Goal: Navigation & Orientation: Find specific page/section

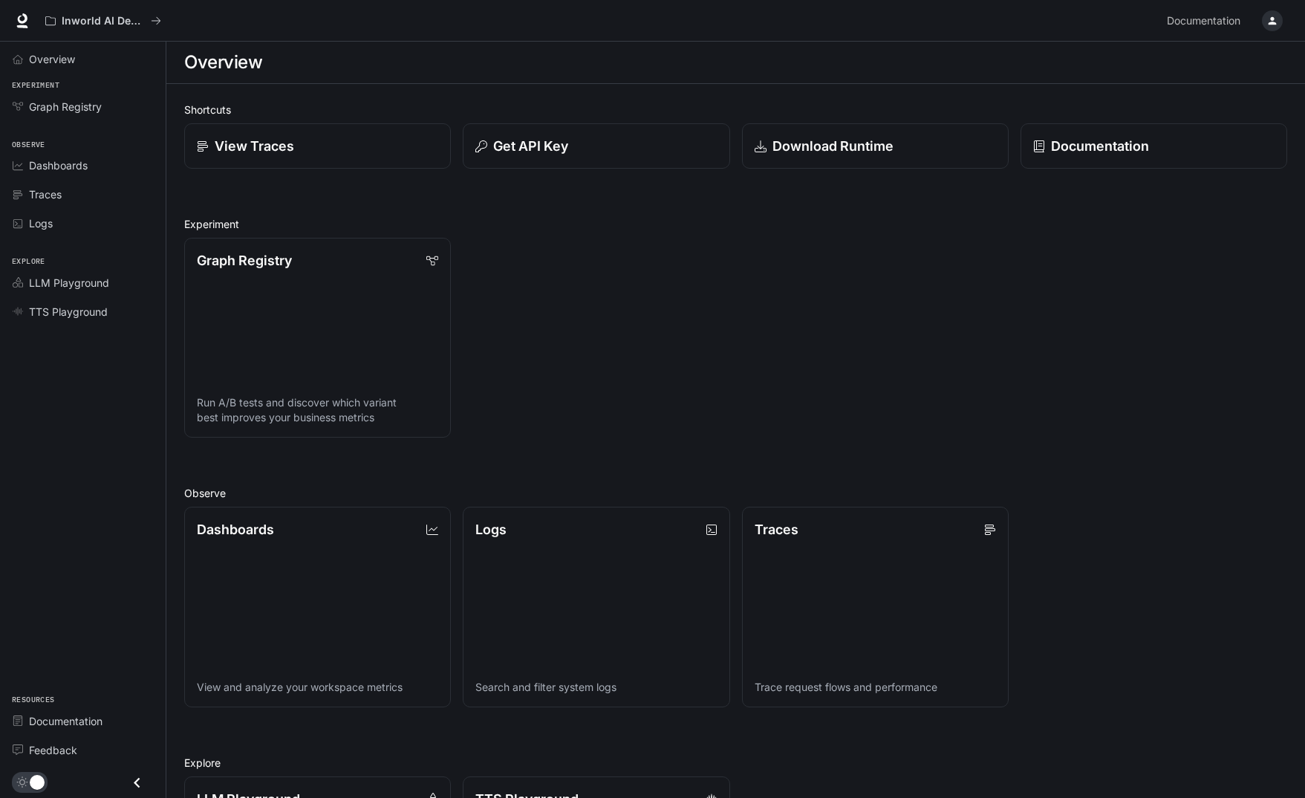
click at [1265, 19] on div "button" at bounding box center [1272, 20] width 21 height 21
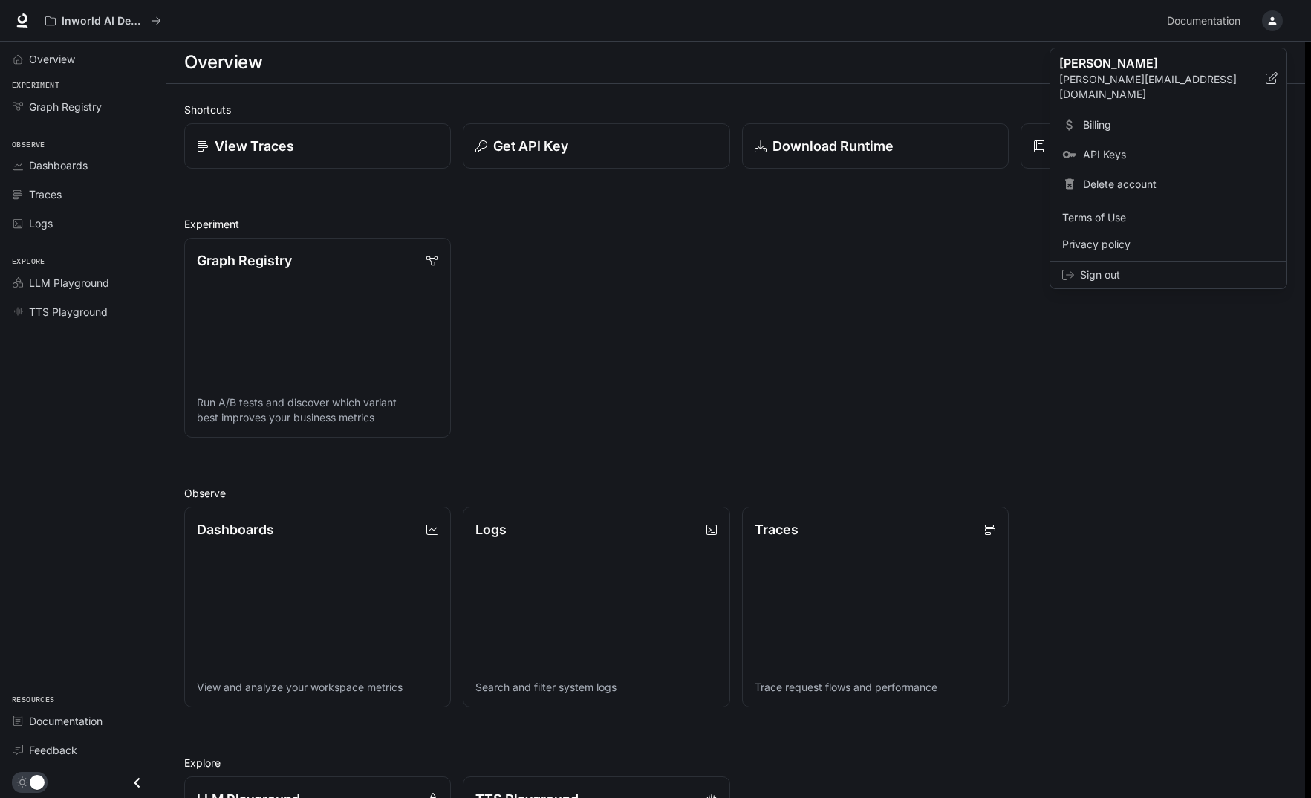
click at [1266, 22] on div at bounding box center [655, 399] width 1311 height 798
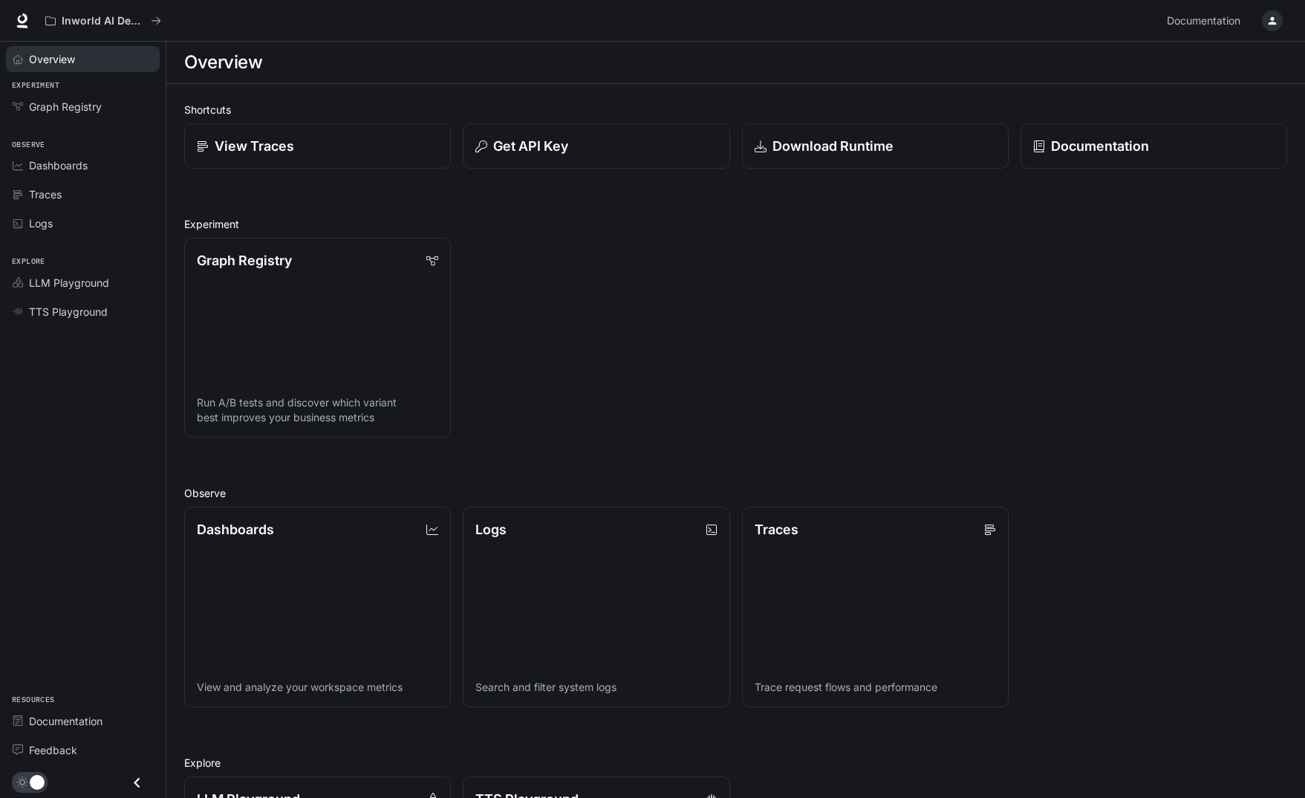
click at [84, 63] on div "Overview" at bounding box center [91, 59] width 124 height 16
click at [82, 163] on span "Dashboards" at bounding box center [58, 165] width 59 height 16
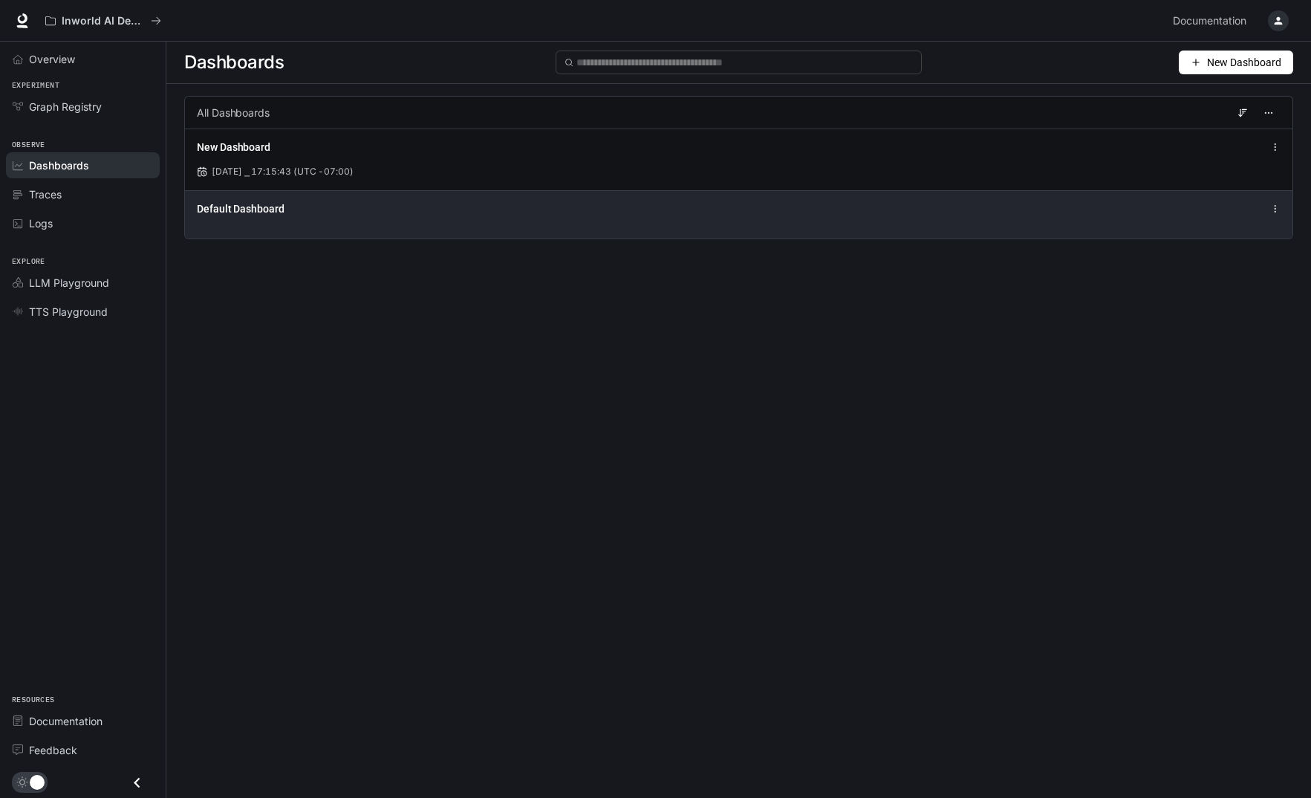
click at [271, 212] on span "Default Dashboard" at bounding box center [241, 208] width 88 height 15
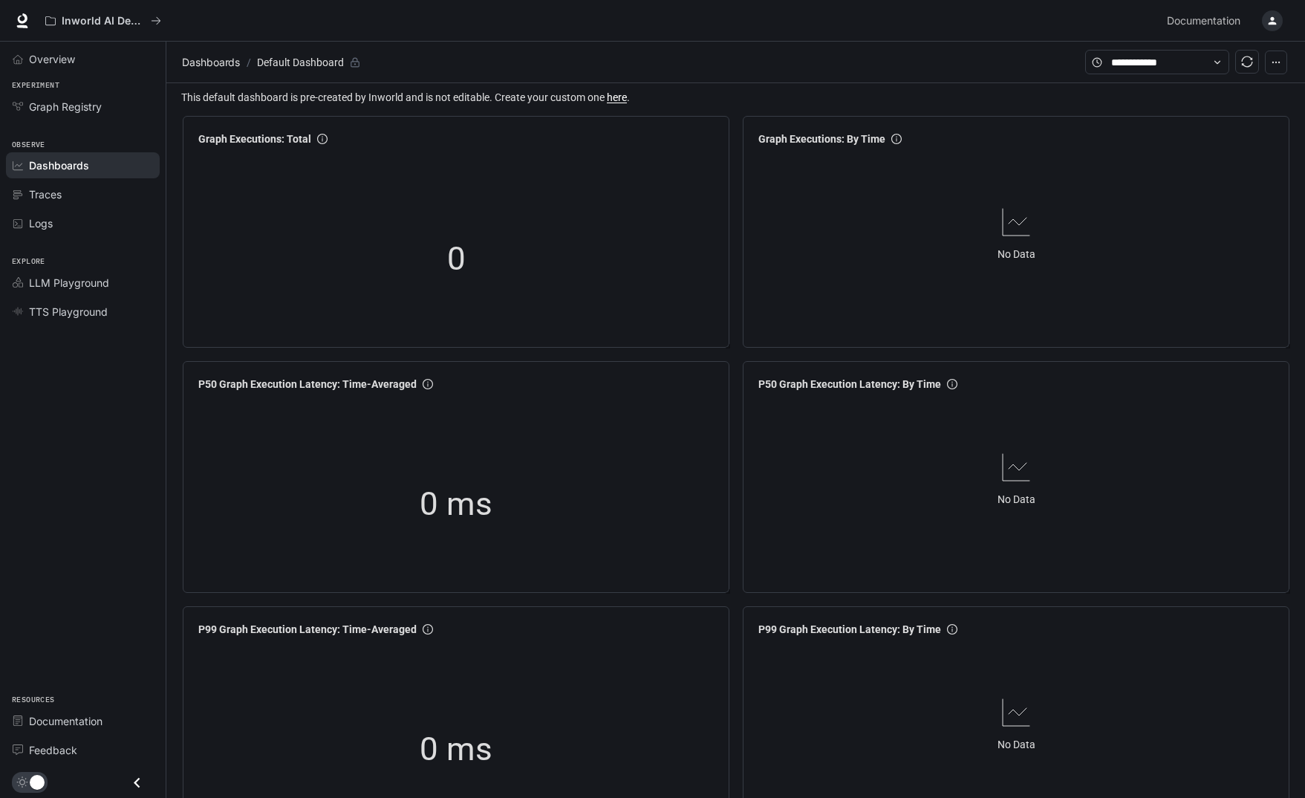
click at [106, 169] on div "Dashboards" at bounding box center [91, 165] width 124 height 16
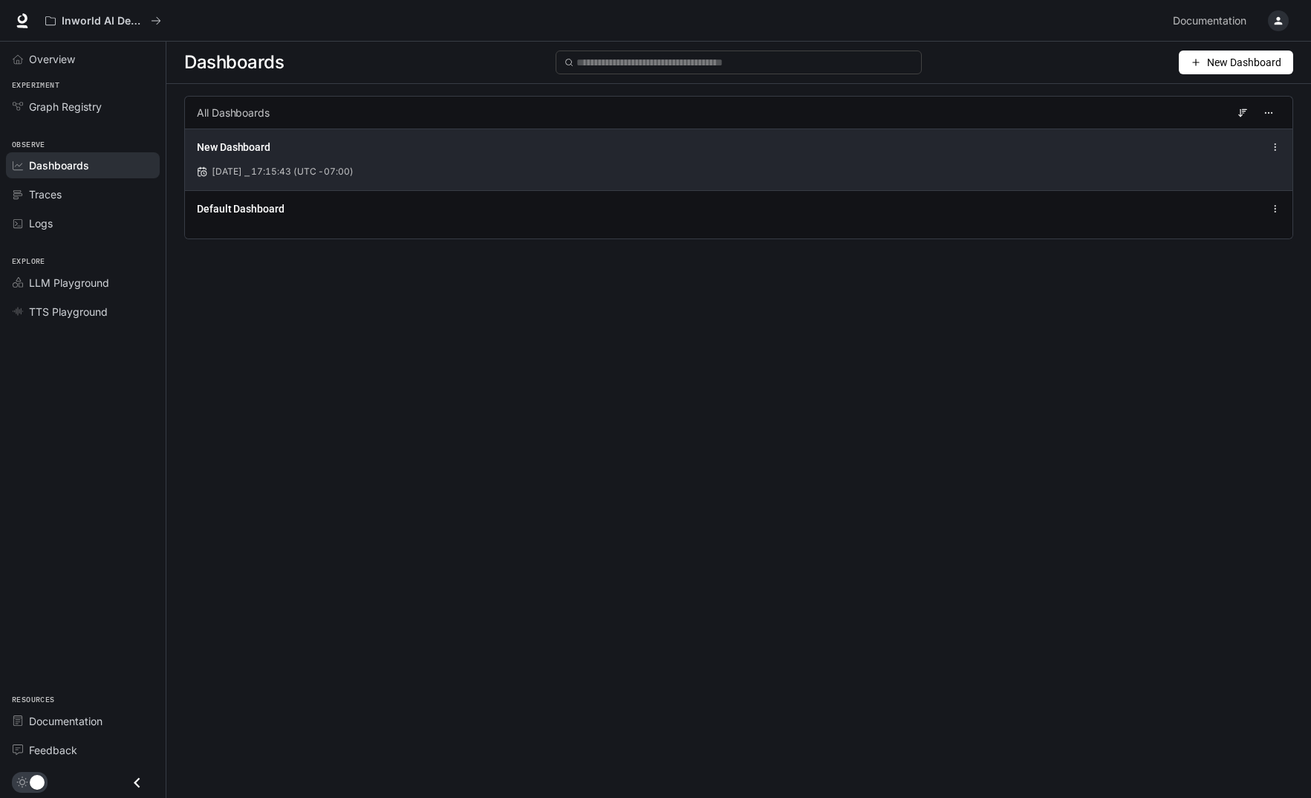
click at [322, 180] on div "New Dashboard [DATE] ⎯ 17:15:43 (UTC -07:00)" at bounding box center [739, 160] width 1108 height 62
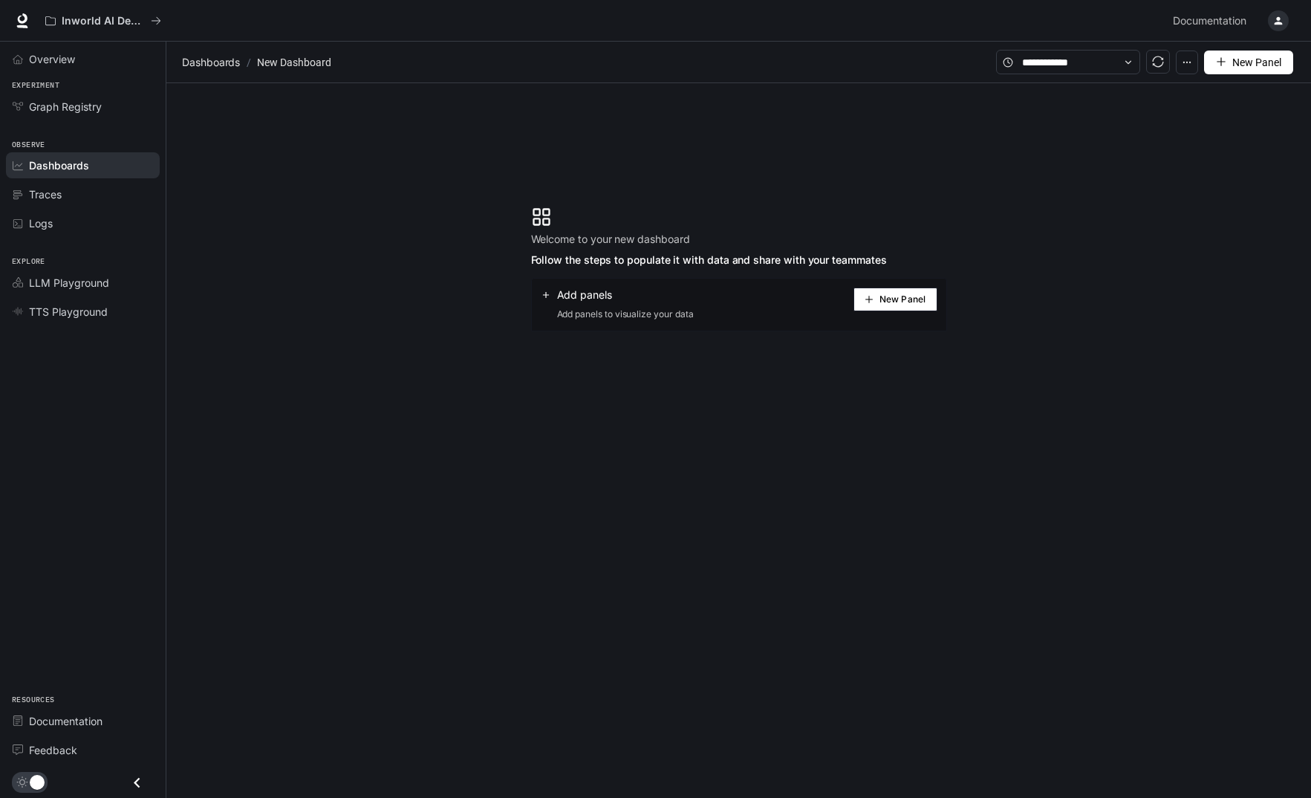
click at [77, 170] on span "Dashboards" at bounding box center [59, 165] width 60 height 16
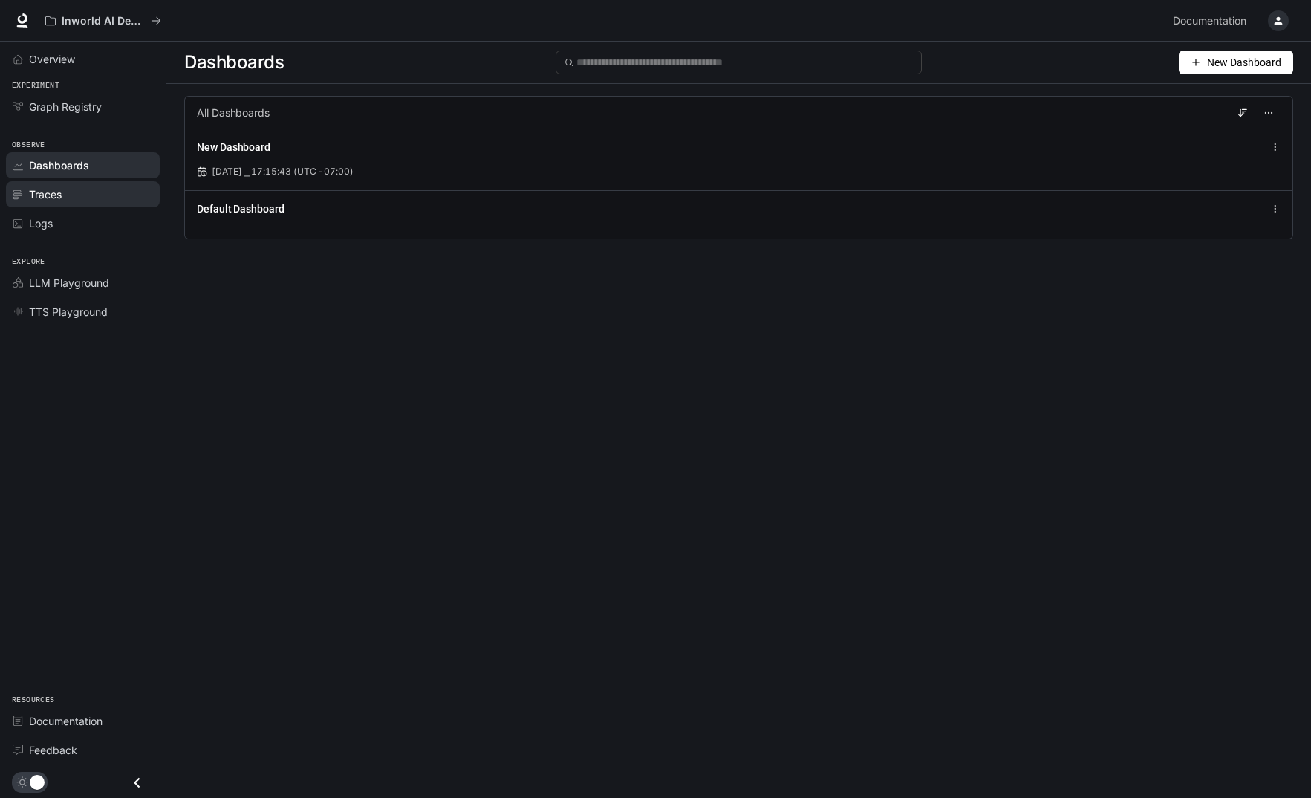
click at [87, 198] on div "Traces" at bounding box center [91, 194] width 124 height 16
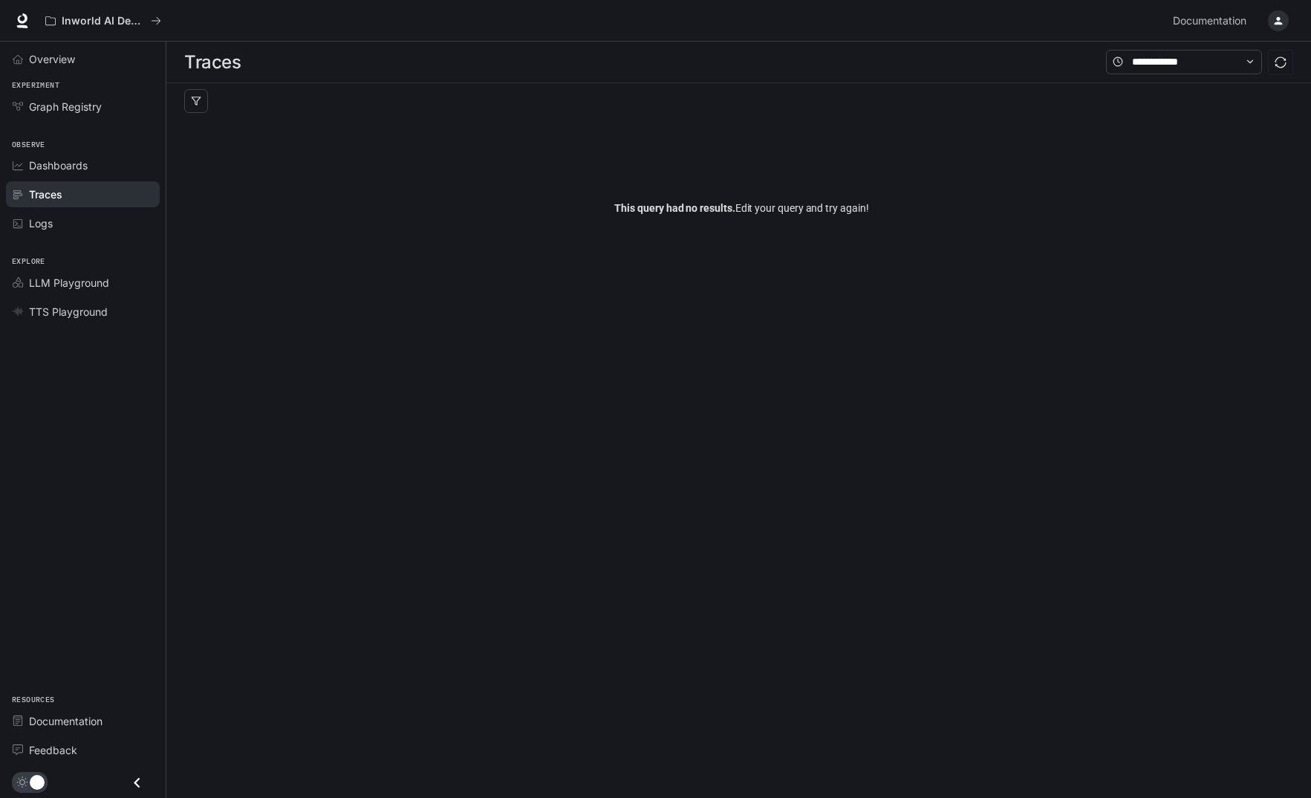
click at [1290, 25] on button "button" at bounding box center [1279, 21] width 30 height 30
click at [1110, 267] on span "Sign out" at bounding box center [1183, 274] width 195 height 15
